Goal: Communication & Community: Answer question/provide support

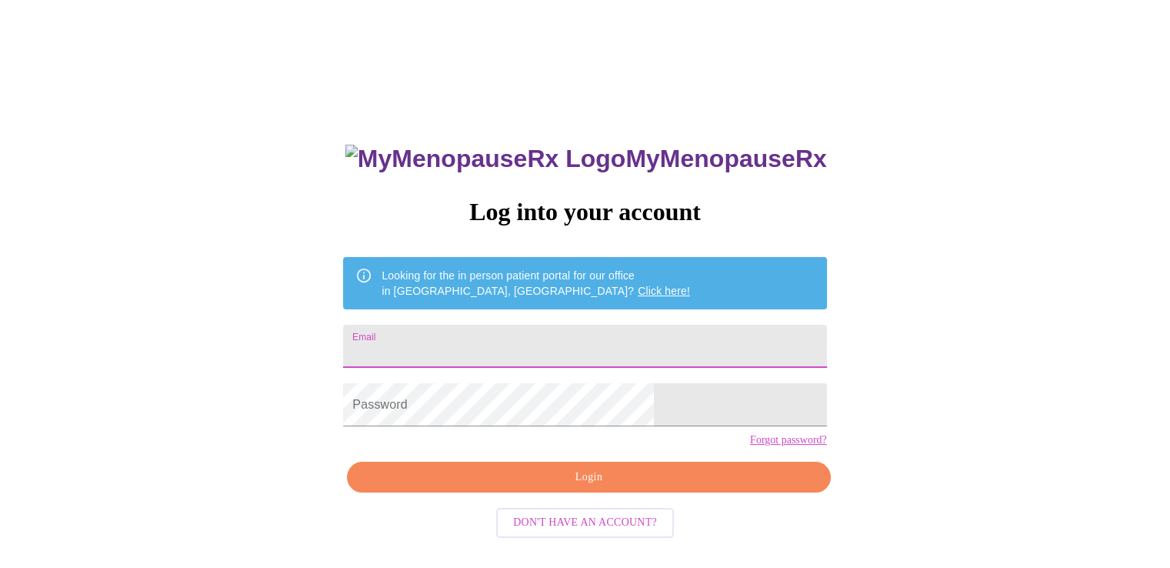
click at [467, 342] on input "Email" at bounding box center [584, 346] width 483 height 43
type input "[EMAIL_ADDRESS][DOMAIN_NAME]"
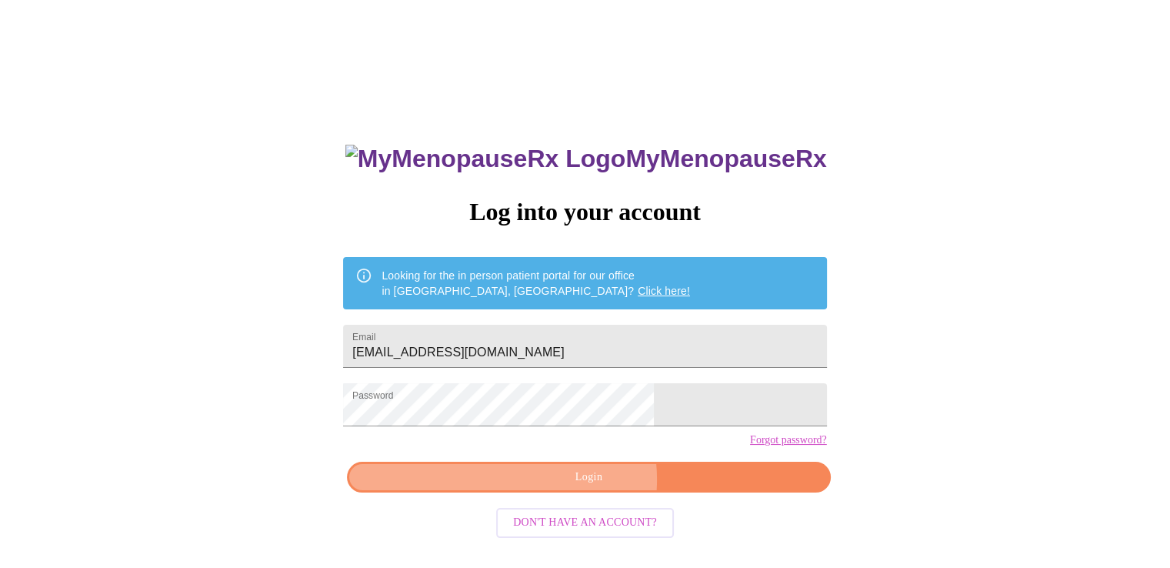
click at [573, 487] on span "Login" at bounding box center [589, 477] width 448 height 19
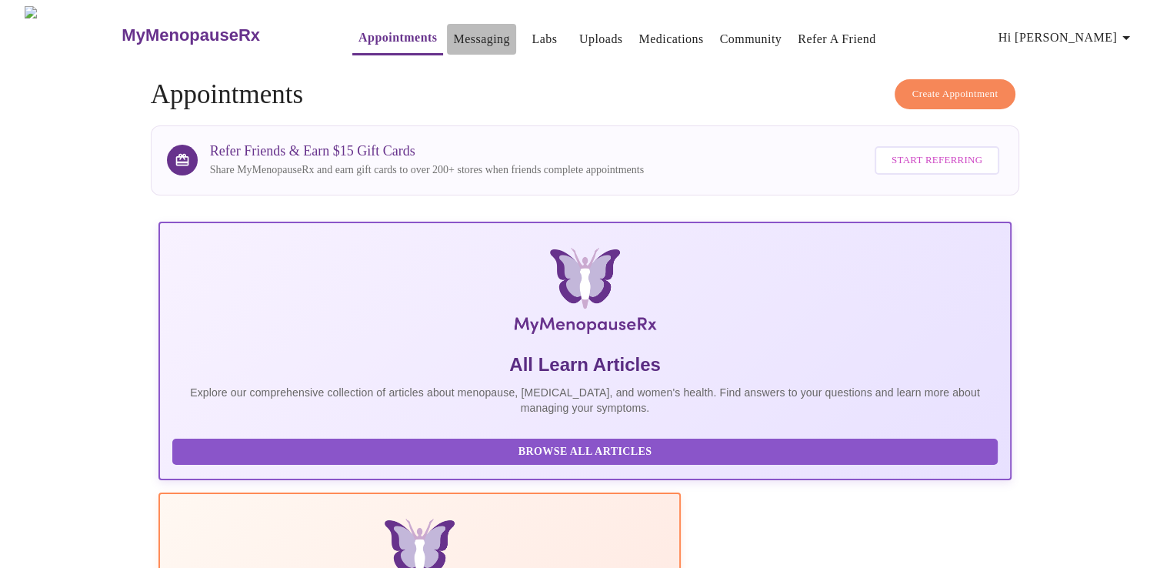
click at [453, 28] on link "Messaging" at bounding box center [481, 39] width 56 height 22
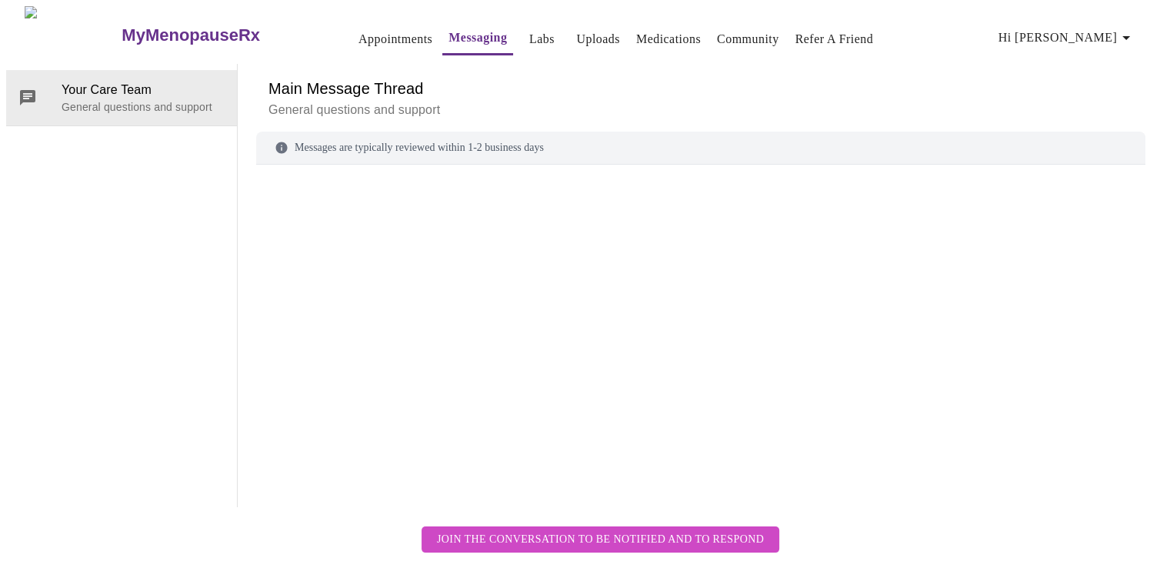
scroll to position [58, 0]
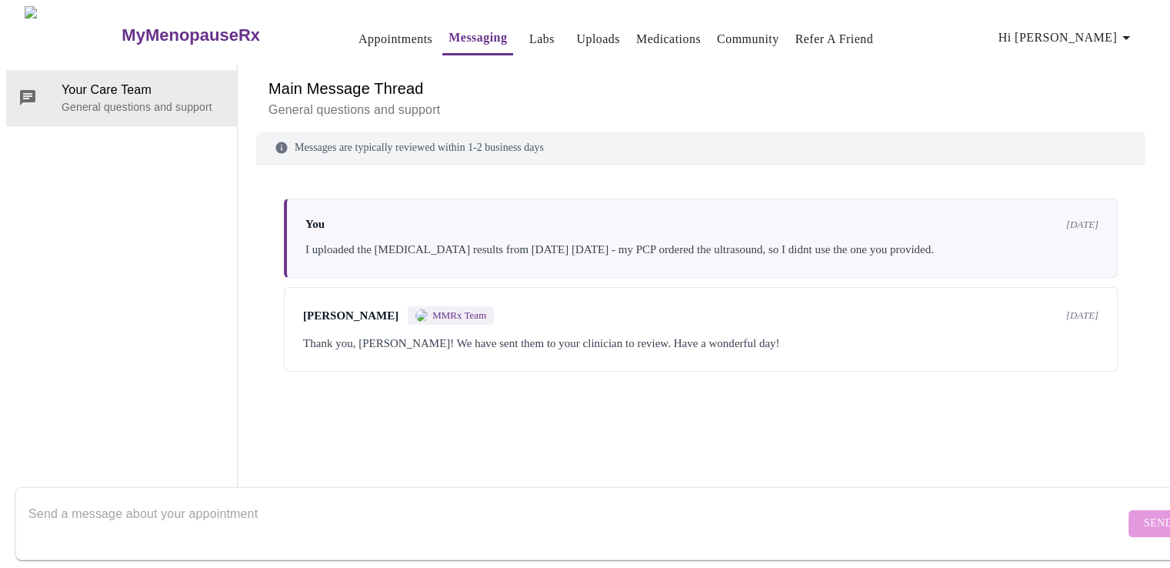
click at [98, 499] on textarea "Send a message about your appointment" at bounding box center [576, 523] width 1097 height 49
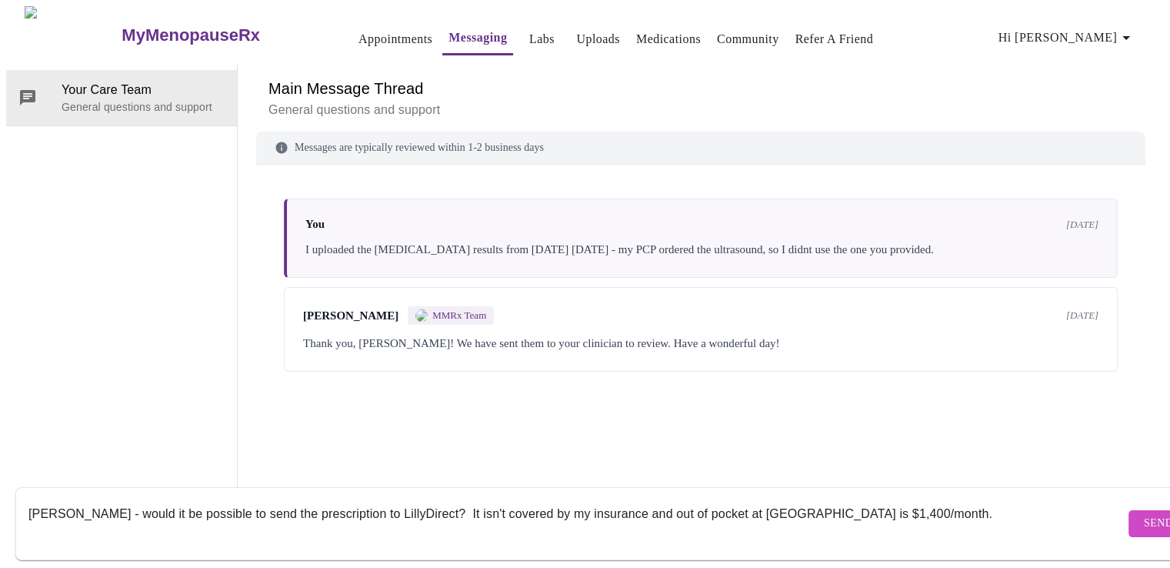
click at [869, 499] on textarea "[PERSON_NAME] - would it be possible to send the prescription to LillyDirect? I…" at bounding box center [576, 523] width 1097 height 49
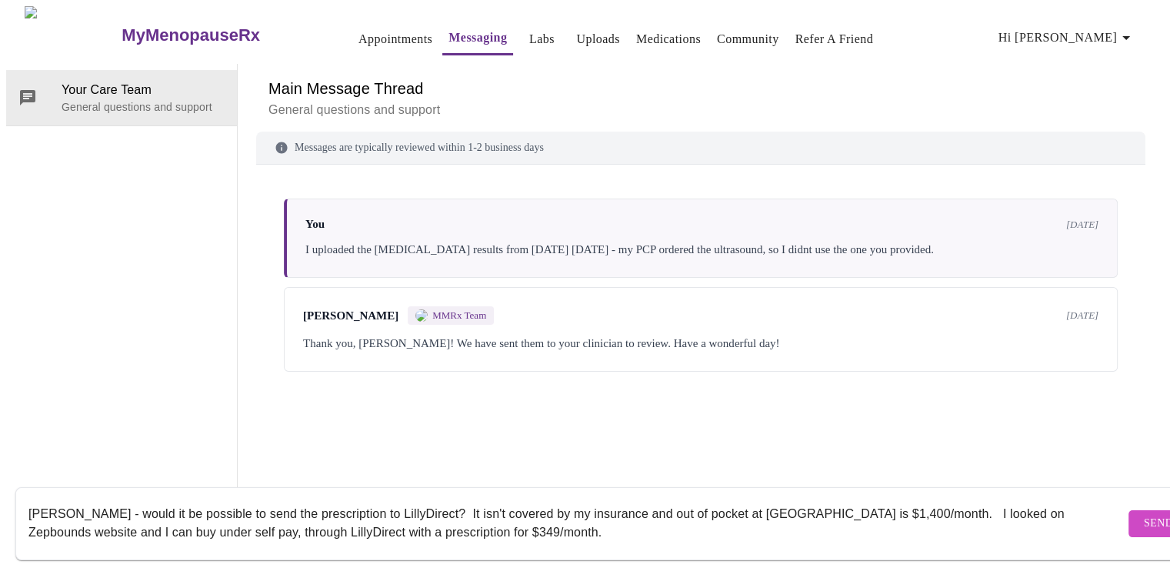
drag, startPoint x: 954, startPoint y: 495, endPoint x: 926, endPoint y: 520, distance: 38.2
click at [926, 520] on textarea "[PERSON_NAME] - would it be possible to send the prescription to LillyDirect? I…" at bounding box center [576, 523] width 1097 height 49
click at [980, 501] on textarea "[PERSON_NAME] - would it be possible to send the prescription to LillyDirect? I…" at bounding box center [576, 523] width 1097 height 49
type textarea "[PERSON_NAME] - would it be possible to send the prescription to LillyDirect? I…"
click at [1144, 514] on span "Send" at bounding box center [1158, 523] width 29 height 19
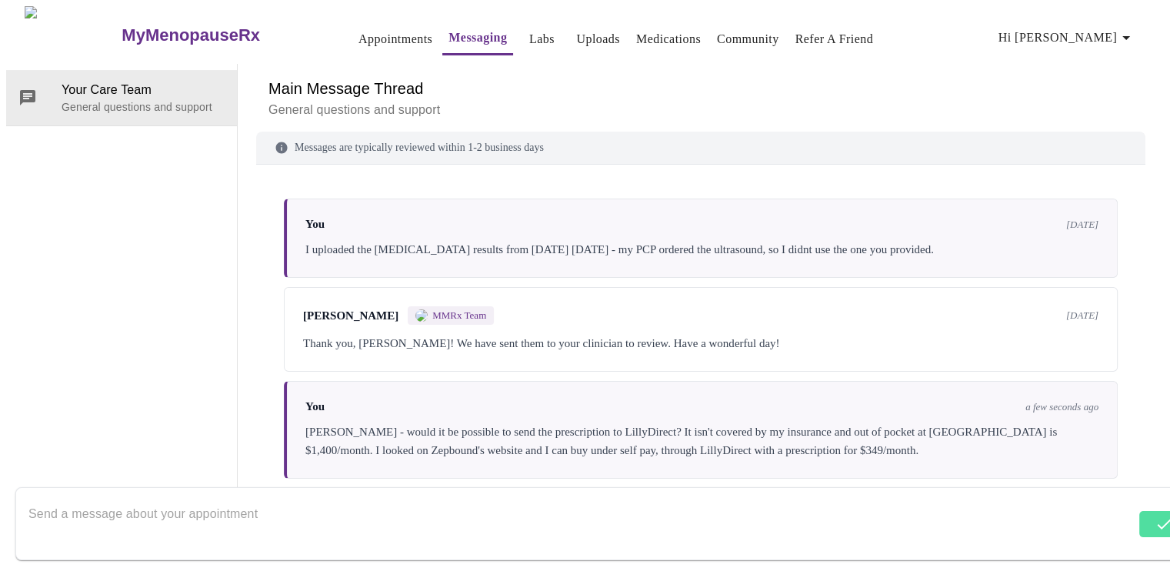
scroll to position [0, 0]
click at [1142, 32] on button "Hi [PERSON_NAME]" at bounding box center [1067, 37] width 149 height 31
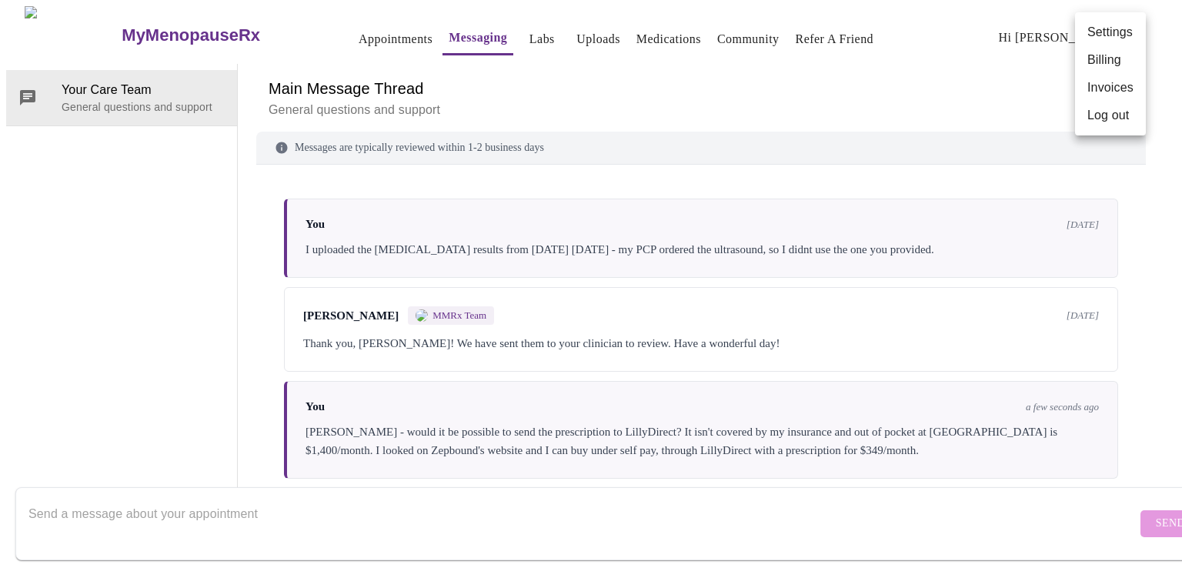
click at [748, 72] on div at bounding box center [591, 284] width 1182 height 568
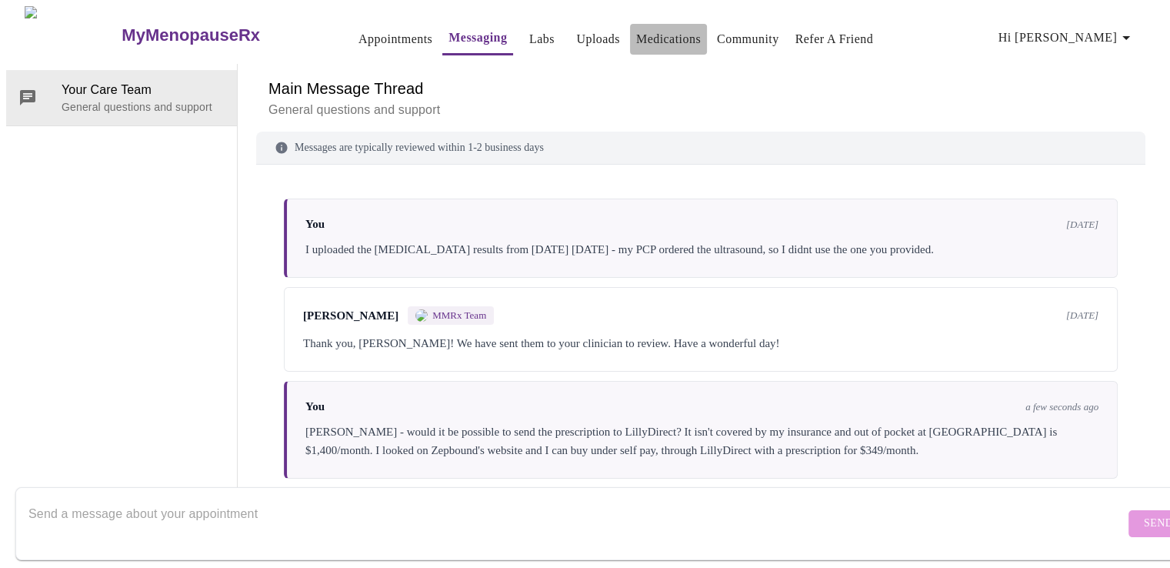
click at [663, 35] on link "Medications" at bounding box center [668, 39] width 65 height 22
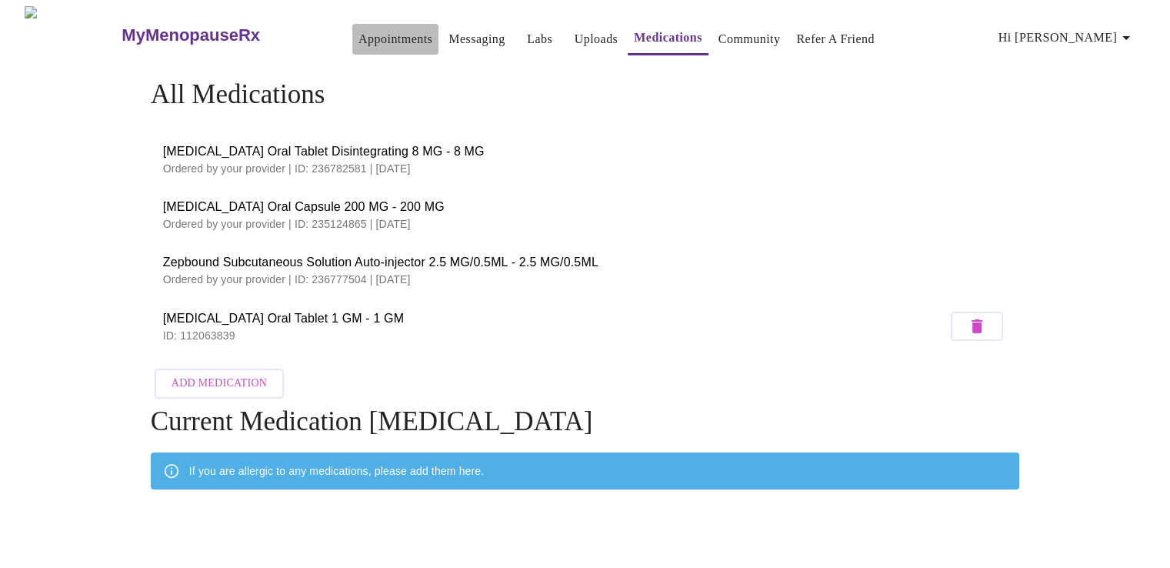
click at [359, 34] on link "Appointments" at bounding box center [396, 39] width 74 height 22
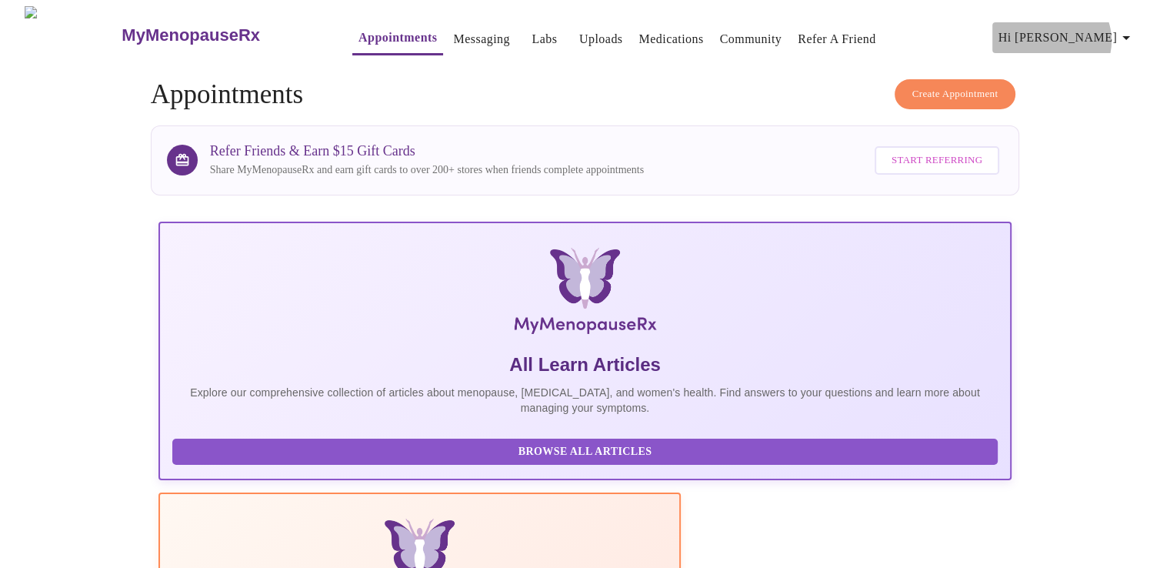
click at [1130, 35] on icon "button" at bounding box center [1126, 37] width 18 height 18
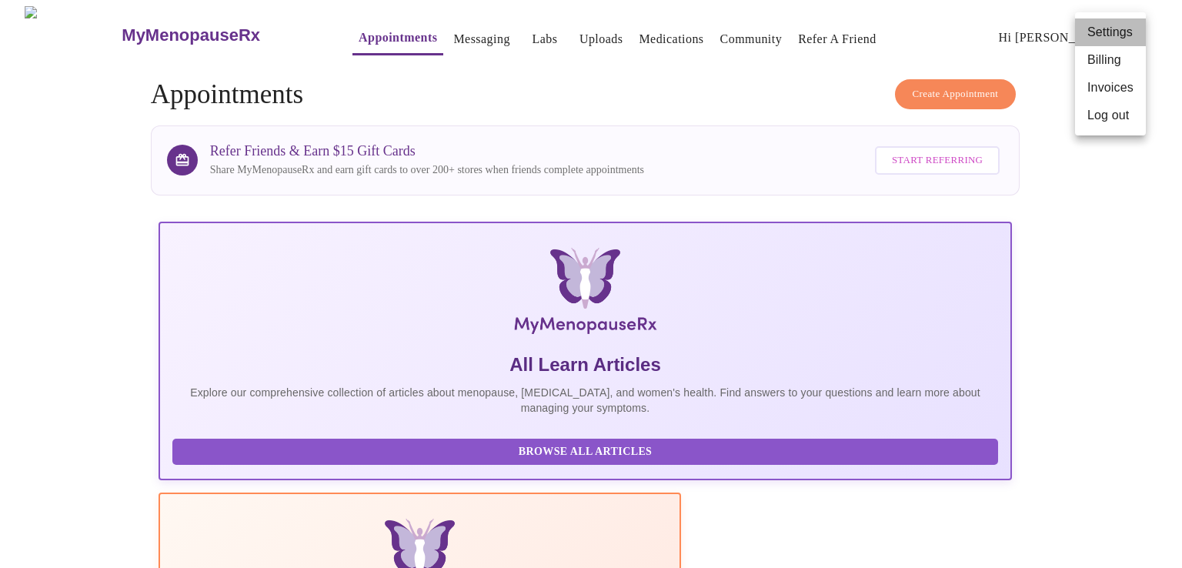
click at [1126, 31] on li "Settings" at bounding box center [1110, 32] width 71 height 28
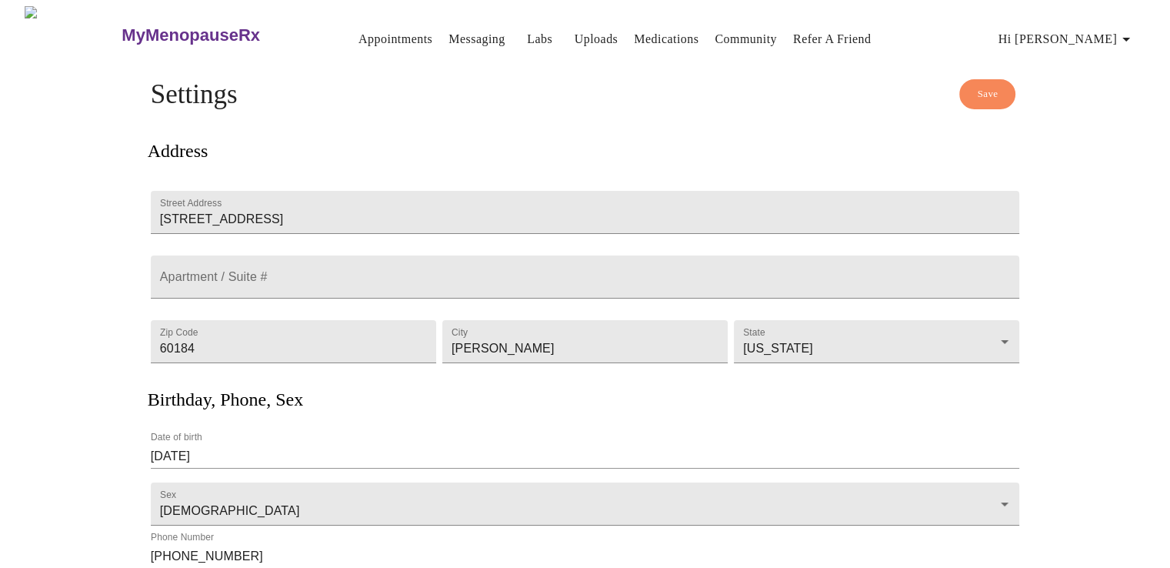
click at [453, 35] on link "Messaging" at bounding box center [477, 39] width 56 height 22
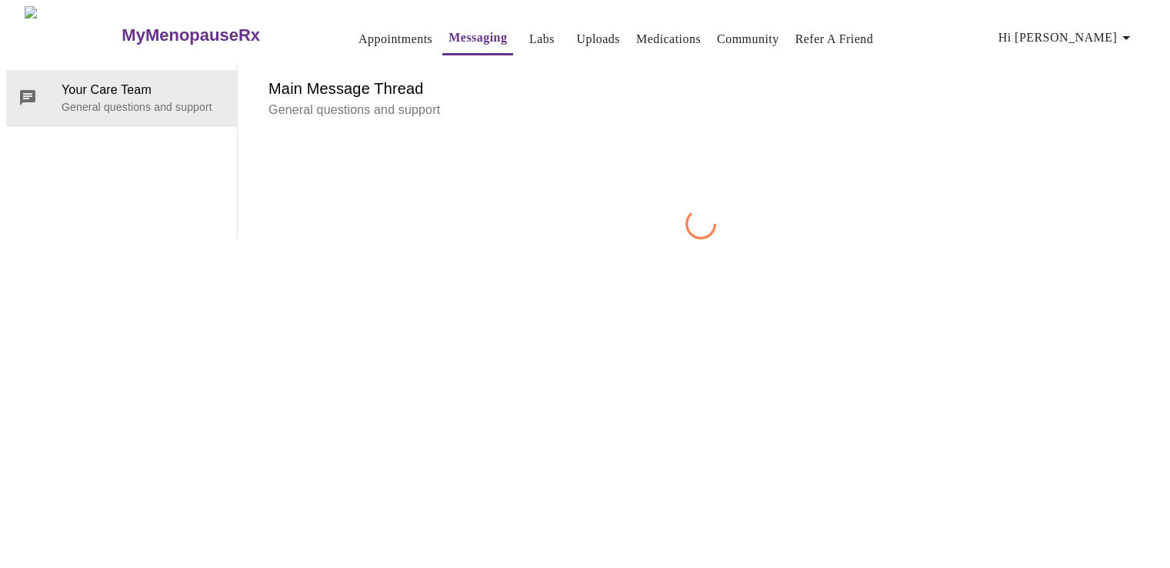
scroll to position [58, 0]
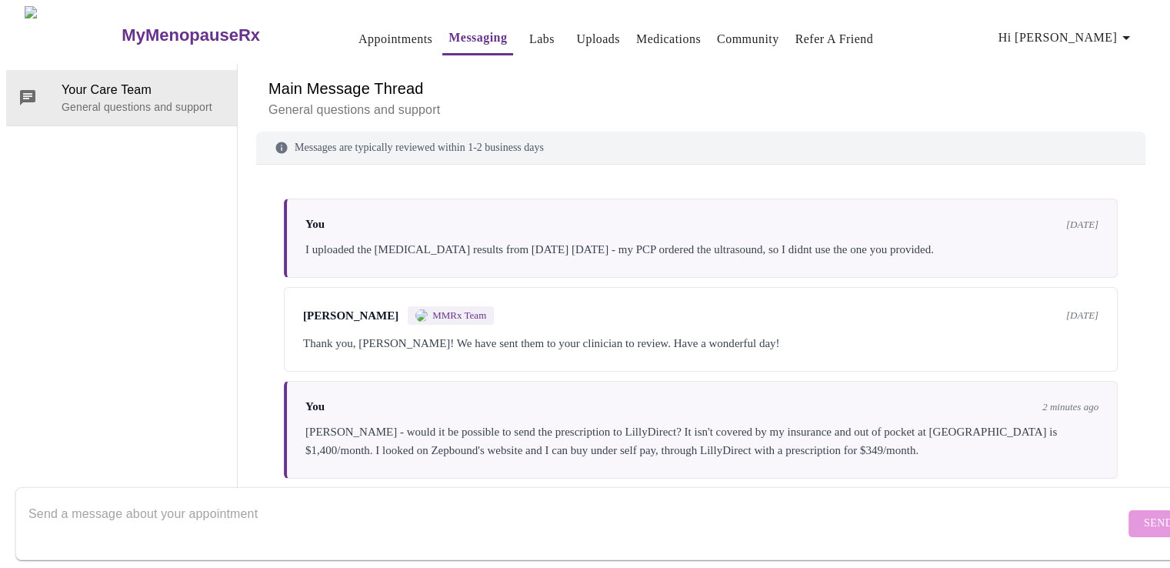
click at [330, 507] on textarea "Send a message about your appointment" at bounding box center [576, 523] width 1097 height 49
paste textarea "LillyDirect Self Pay Pharmacy Solutions NPI: [US_HEALTHCARE_NPI] | NCPDP: 36925…"
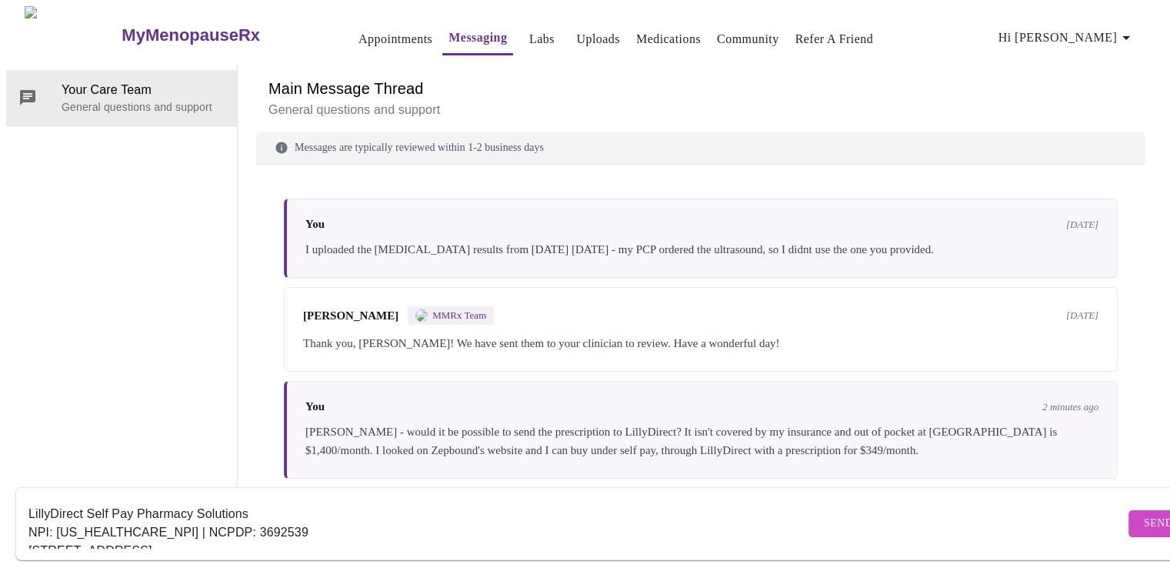
scroll to position [10, 0]
type textarea "LillyDirect Self Pay Pharmacy Solutions NPI: [US_HEALTHCARE_NPI] | NCPDP: 36925…"
click at [1144, 514] on span "Send" at bounding box center [1158, 523] width 29 height 19
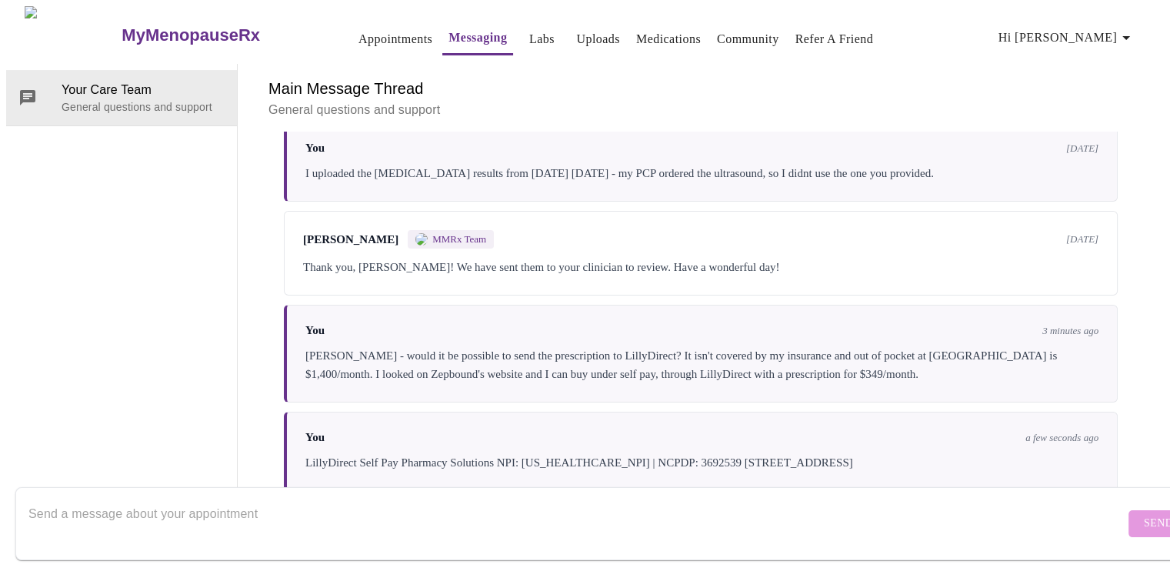
scroll to position [172, 0]
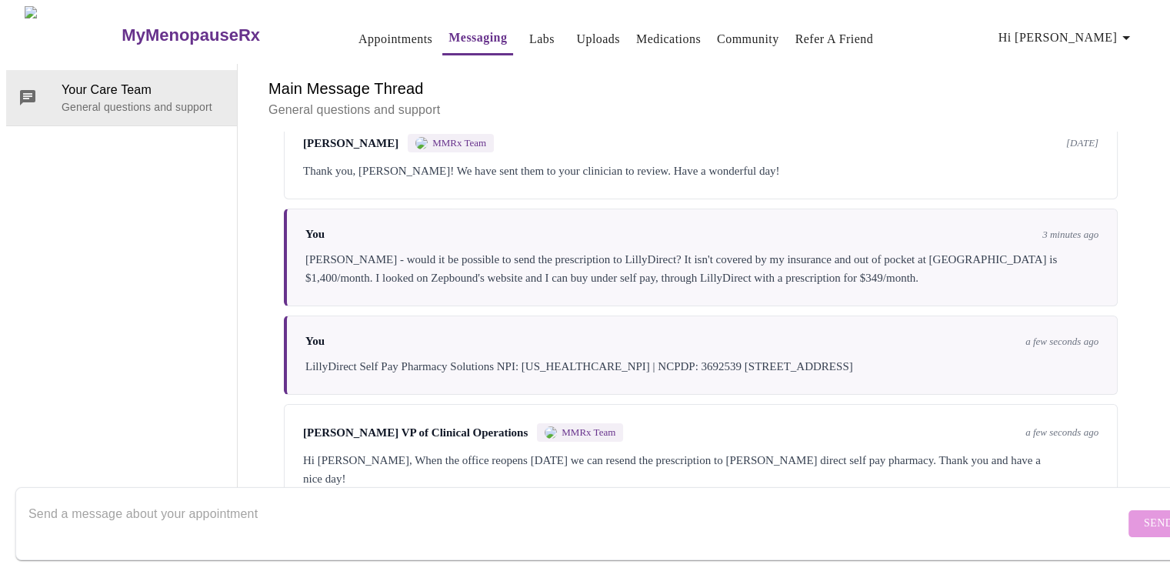
click at [212, 499] on textarea "Send a message about your appointment" at bounding box center [576, 523] width 1097 height 49
type textarea "Thank you! Have a great weekend."
drag, startPoint x: 1114, startPoint y: 509, endPoint x: 1090, endPoint y: 499, distance: 25.6
click at [1144, 514] on span "Send" at bounding box center [1158, 523] width 29 height 19
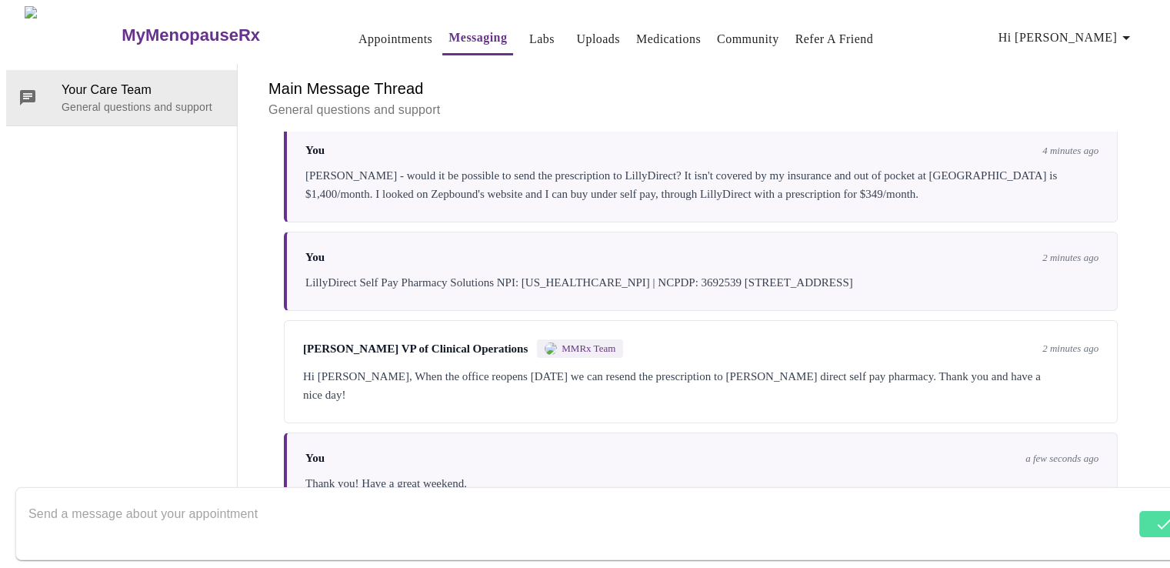
scroll to position [265, 0]
